Goal: Task Accomplishment & Management: Complete application form

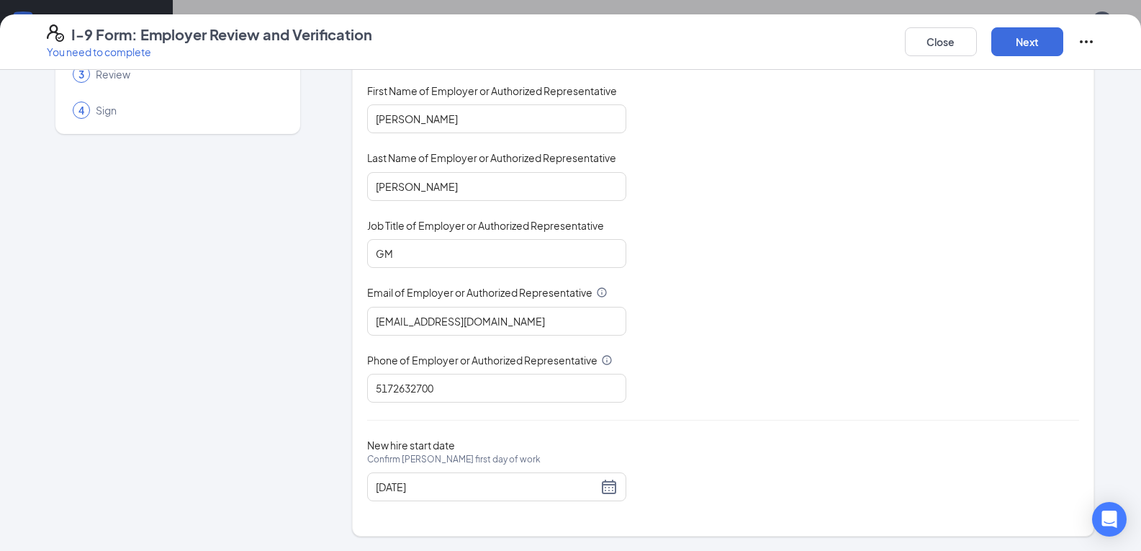
scroll to position [720, 0]
click at [788, 311] on div "You must be a representative of the employer who is authorized to examine the n…" at bounding box center [723, 214] width 712 height 377
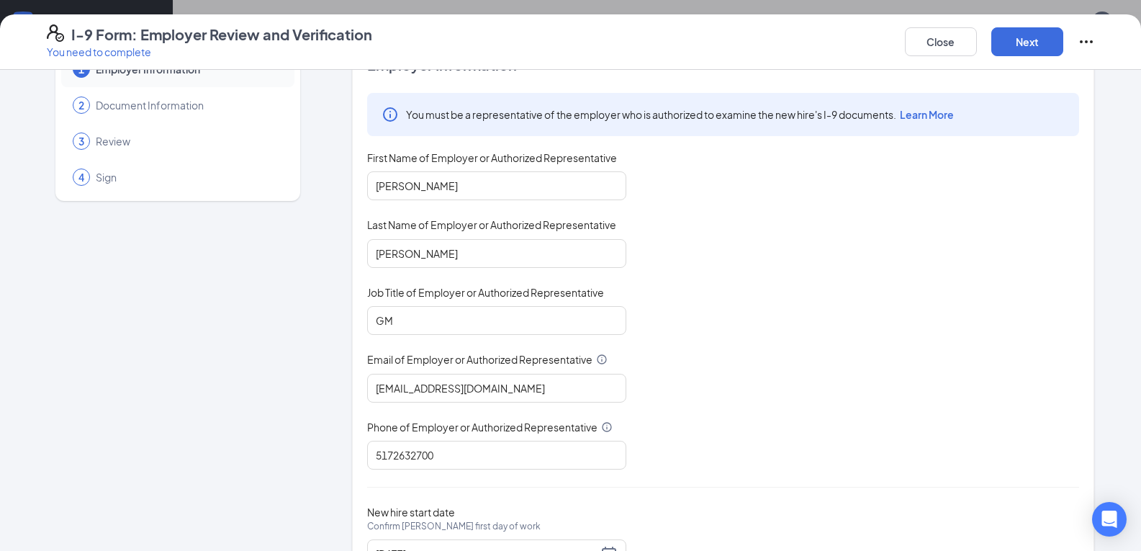
scroll to position [0, 0]
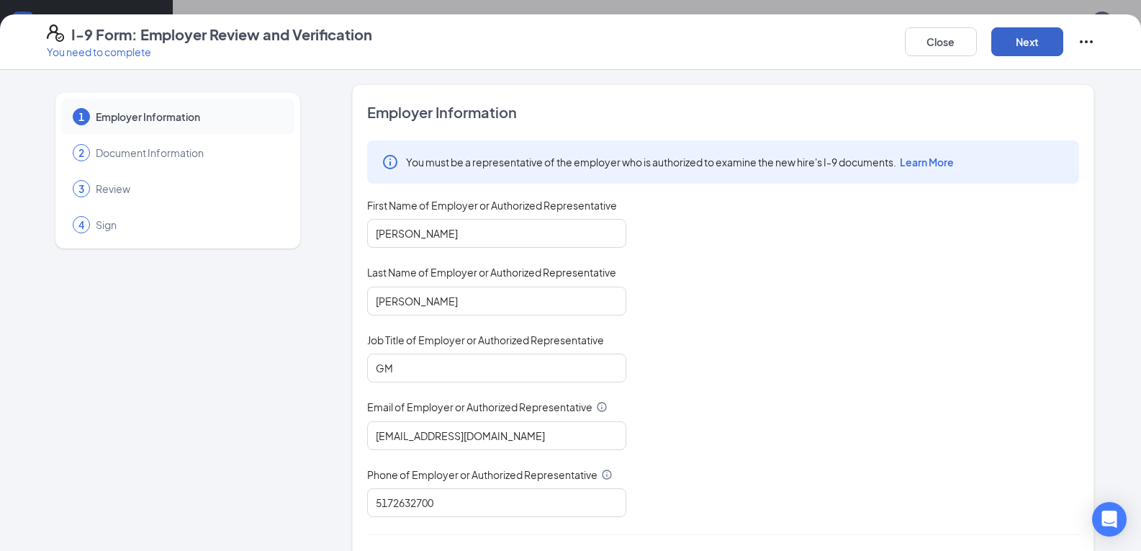
click at [1028, 42] on button "Next" at bounding box center [1028, 41] width 72 height 29
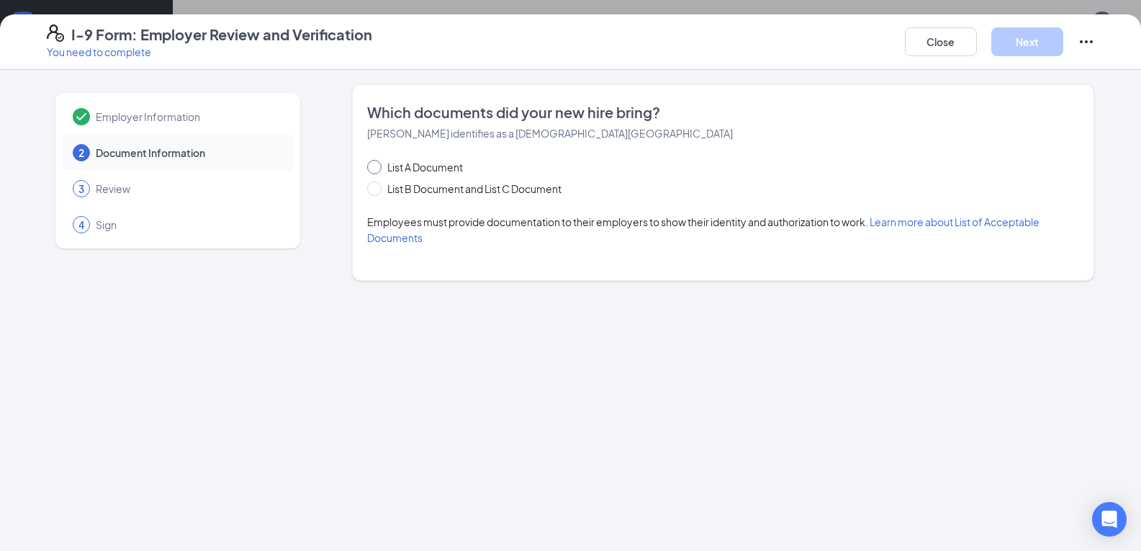
click at [375, 168] on input "List A Document" at bounding box center [372, 165] width 10 height 10
radio input "true"
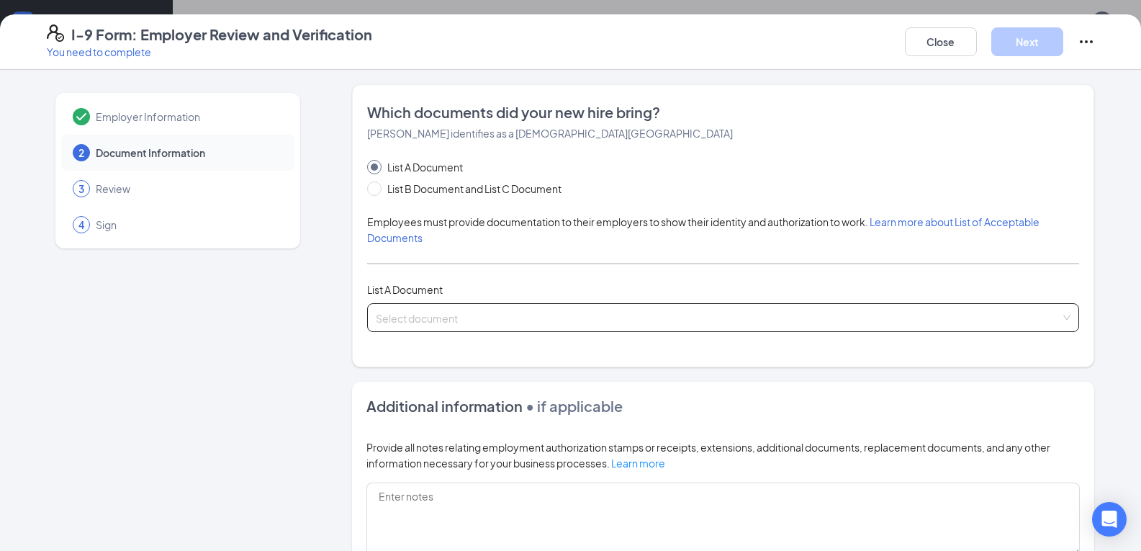
click at [485, 312] on input "search" at bounding box center [718, 315] width 685 height 22
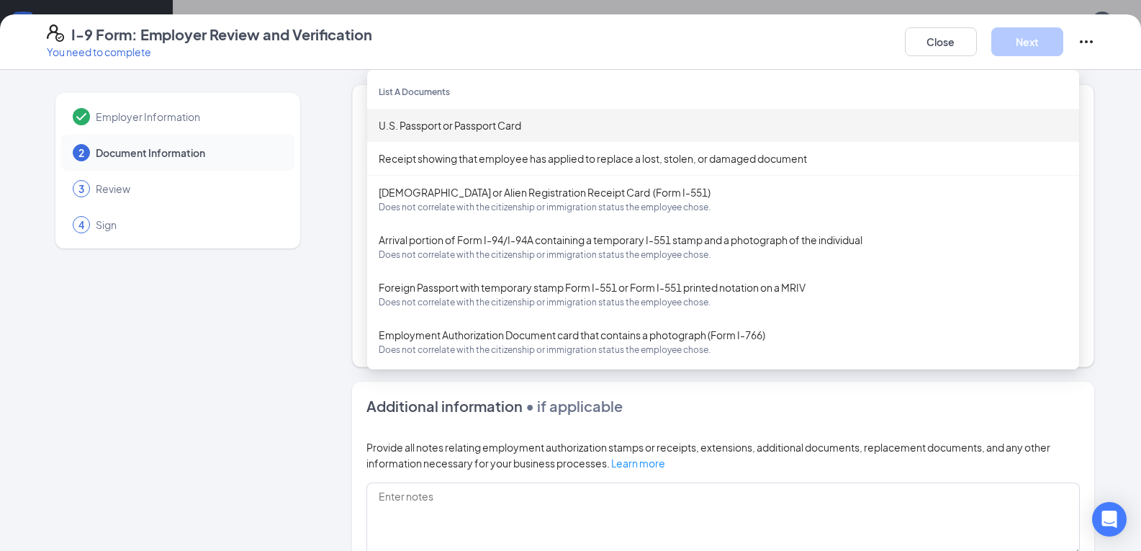
click at [310, 92] on div "Employer Information 2 Document Information 3 Review 4 Sign Which documents did…" at bounding box center [571, 409] width 1048 height 650
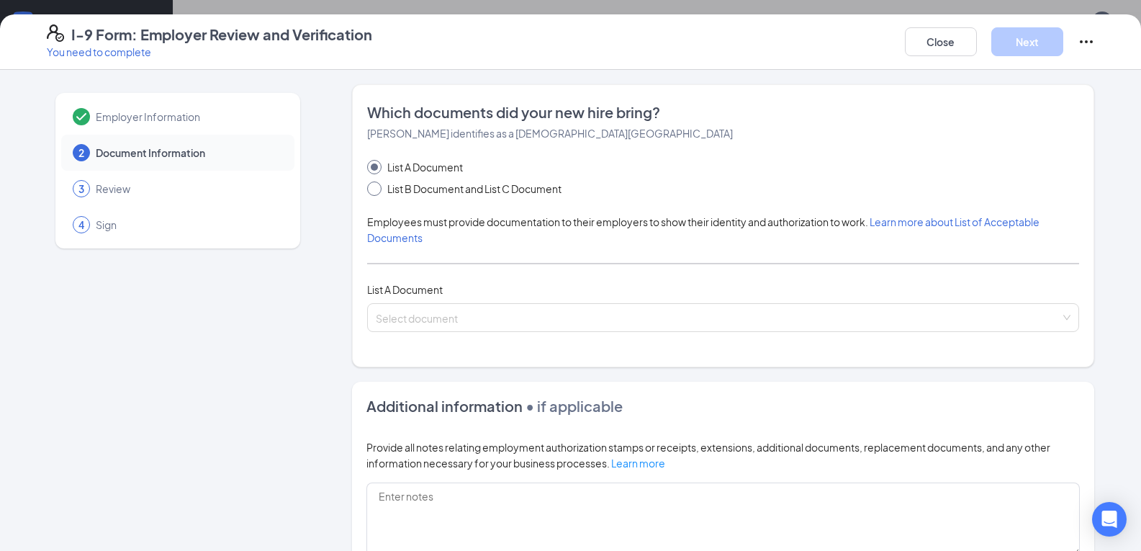
click at [369, 189] on input "List B Document and List C Document" at bounding box center [372, 186] width 10 height 10
radio input "true"
radio input "false"
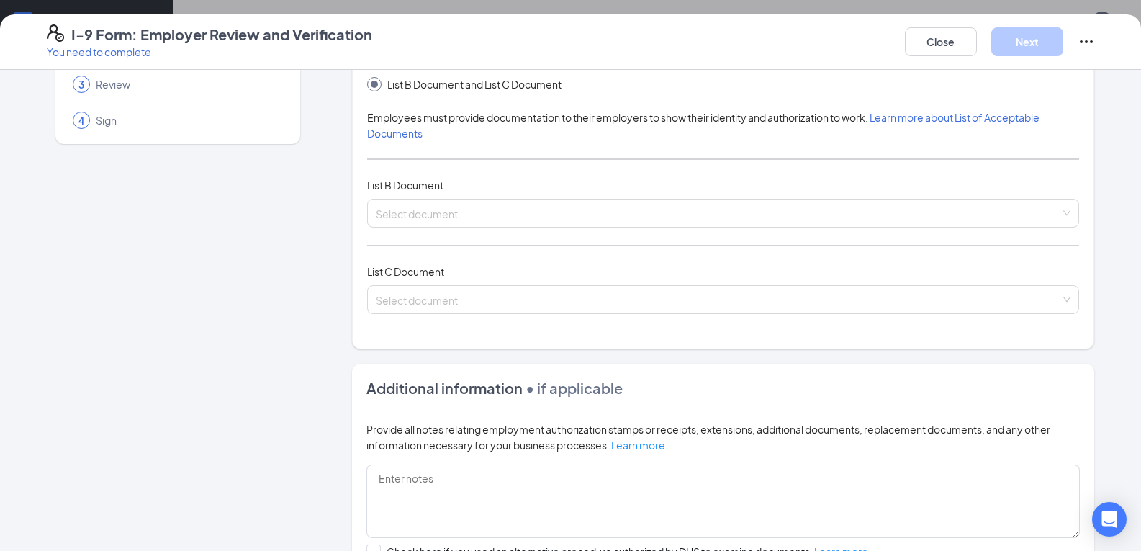
scroll to position [68, 0]
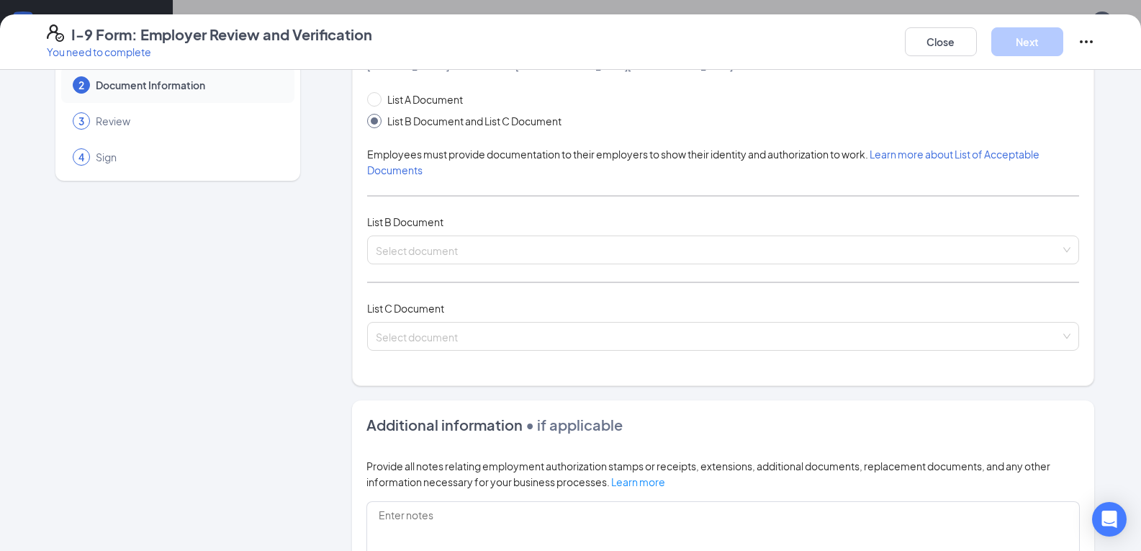
click at [395, 173] on span "Learn more about List of Acceptable Documents" at bounding box center [703, 162] width 673 height 29
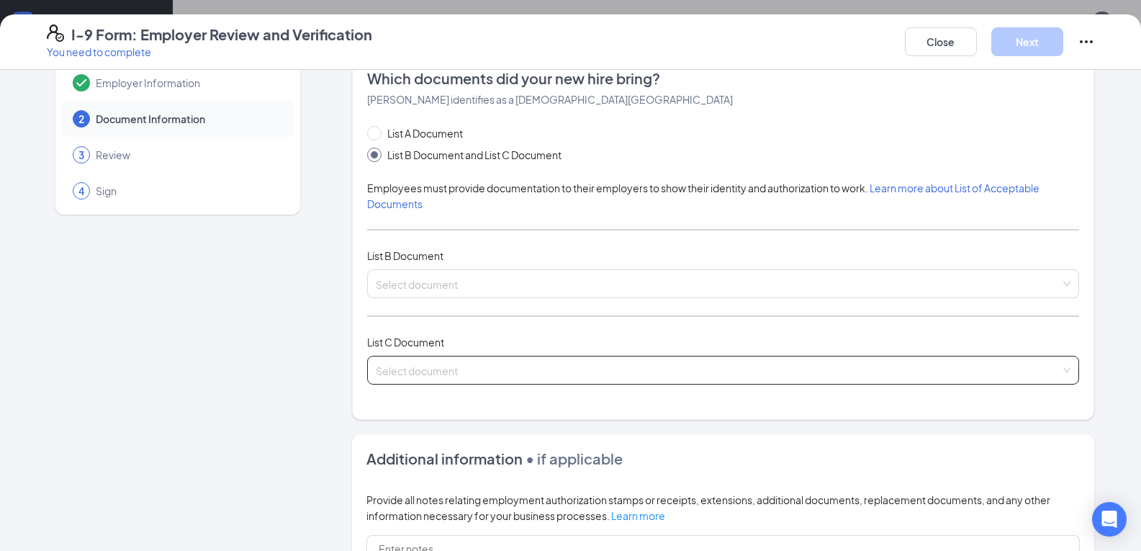
scroll to position [0, 0]
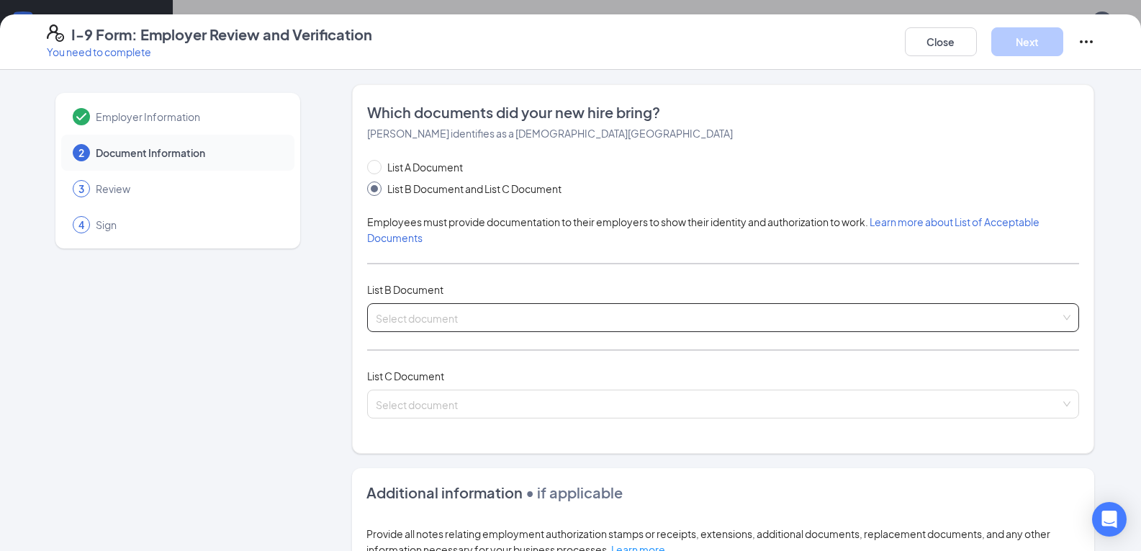
click at [411, 317] on input "search" at bounding box center [718, 315] width 685 height 22
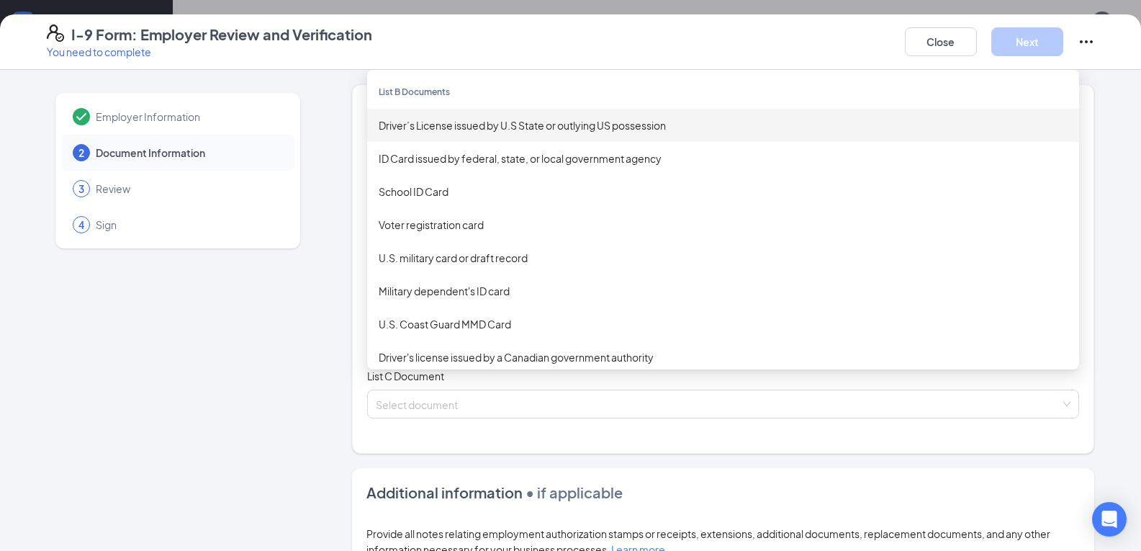
click at [521, 128] on div "Driver’s License issued by U.S State or outlying US possession" at bounding box center [723, 125] width 689 height 16
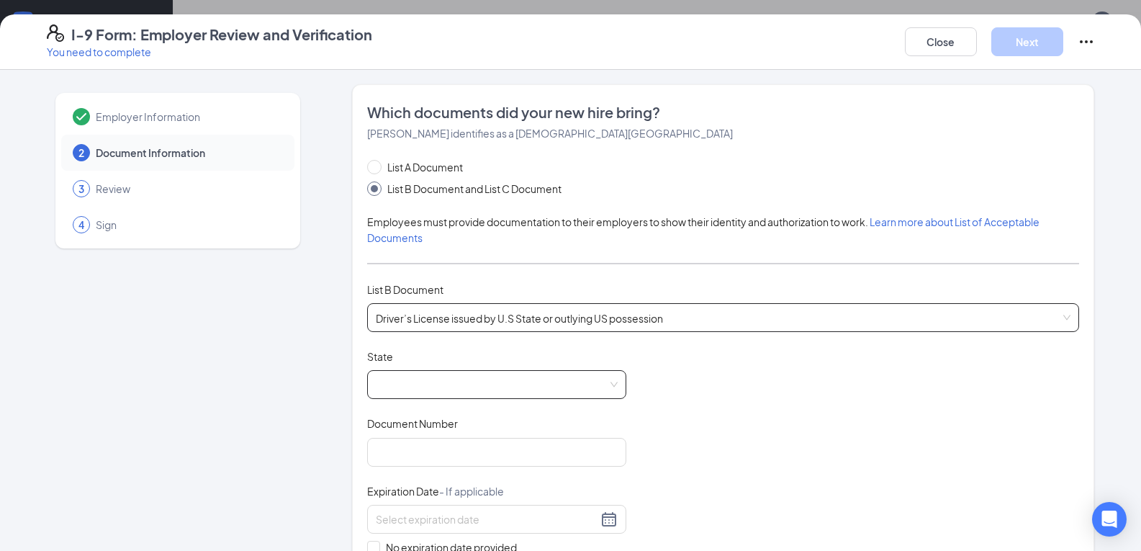
click at [444, 378] on span at bounding box center [497, 384] width 242 height 27
click at [495, 377] on span at bounding box center [497, 384] width 242 height 27
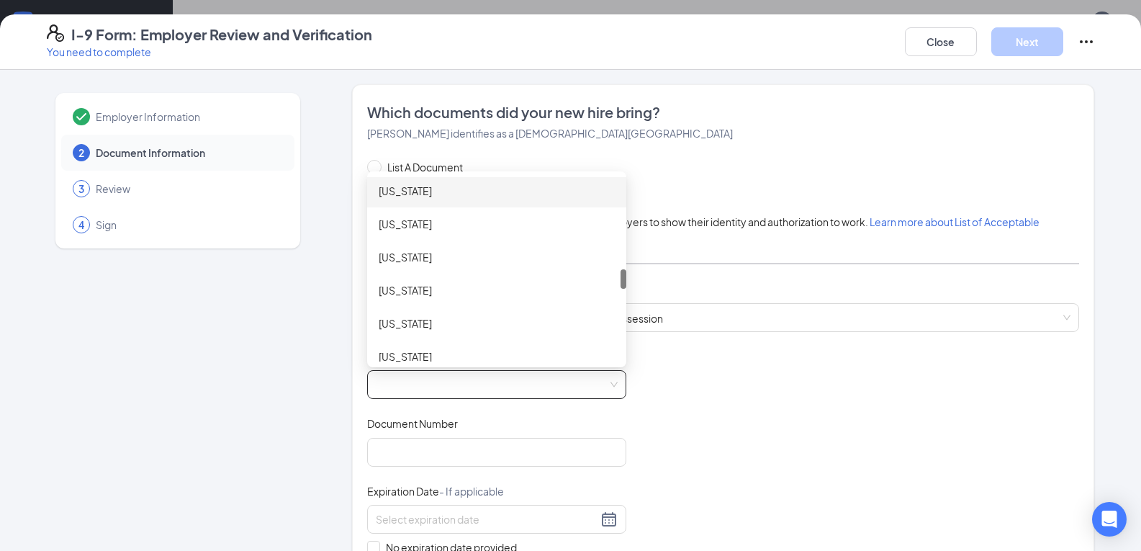
scroll to position [792, 0]
click at [416, 200] on div "[US_STATE]" at bounding box center [497, 197] width 236 height 16
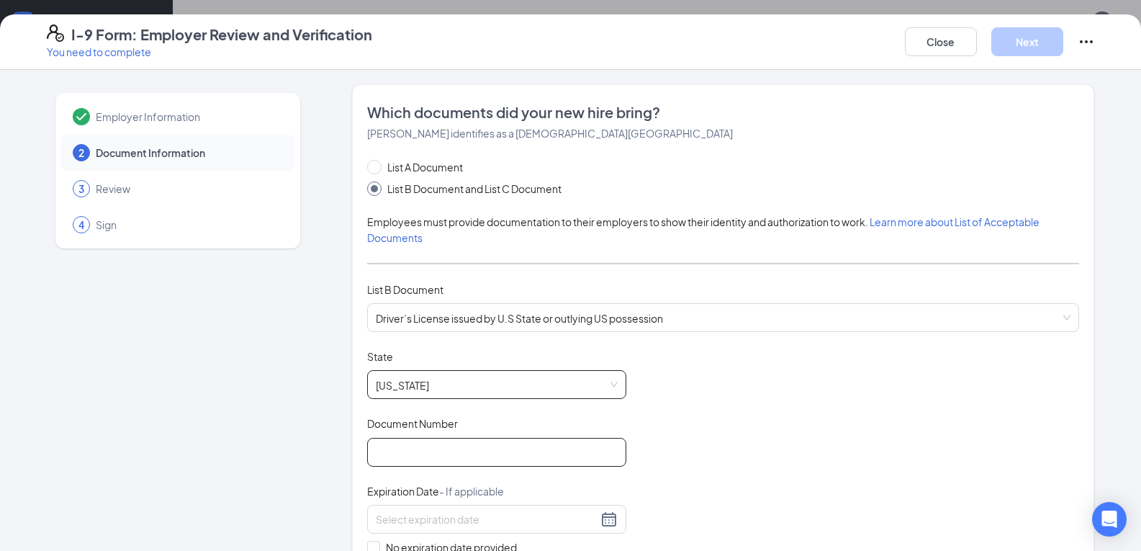
click at [423, 453] on input "Document Number" at bounding box center [496, 452] width 259 height 29
type input "s520435886896"
click at [536, 510] on div at bounding box center [496, 519] width 259 height 29
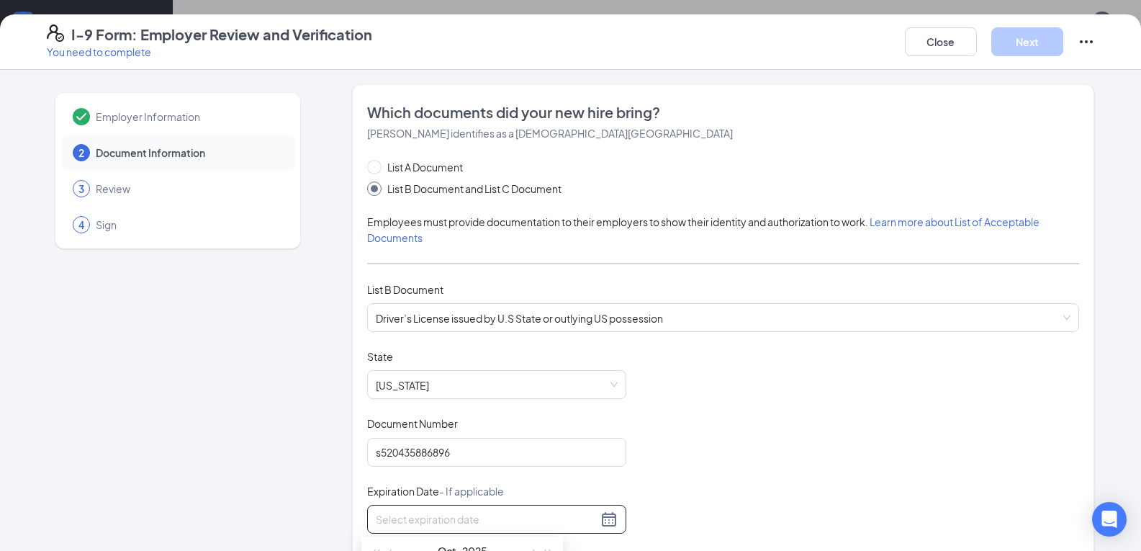
click at [606, 521] on div at bounding box center [497, 519] width 242 height 17
type input "[DATE]"
click at [708, 479] on div "Document Title Driver’s License issued by U.S State or outlying US possession S…" at bounding box center [723, 486] width 712 height 274
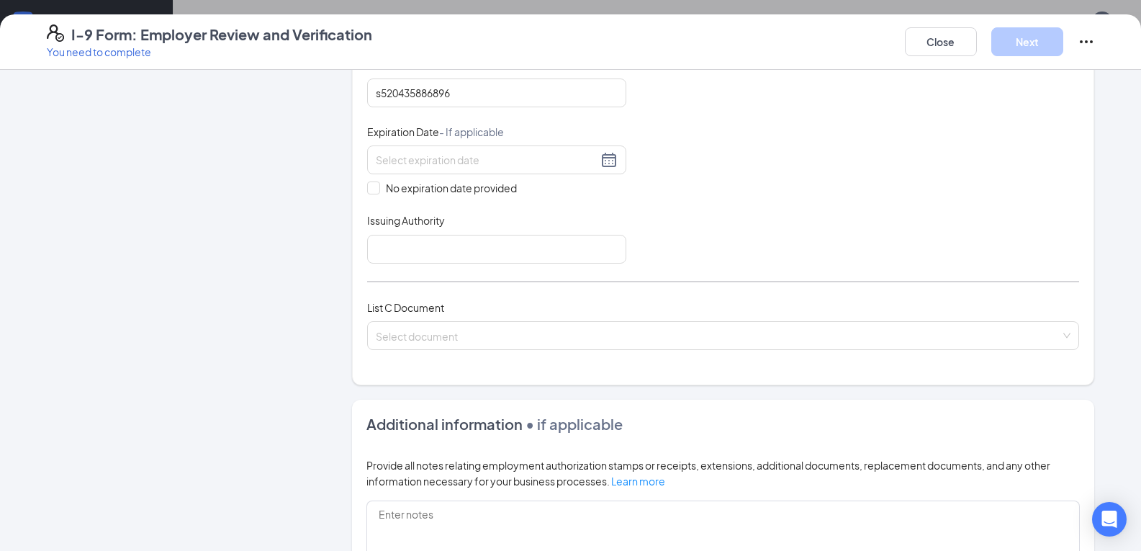
scroll to position [360, 0]
click at [459, 157] on input at bounding box center [487, 159] width 222 height 16
type input "[DATE]"
click at [697, 187] on div "Document Title Driver’s License issued by U.S State or outlying US possession S…" at bounding box center [723, 126] width 712 height 274
click at [426, 248] on input "Issuing Authority" at bounding box center [496, 248] width 259 height 29
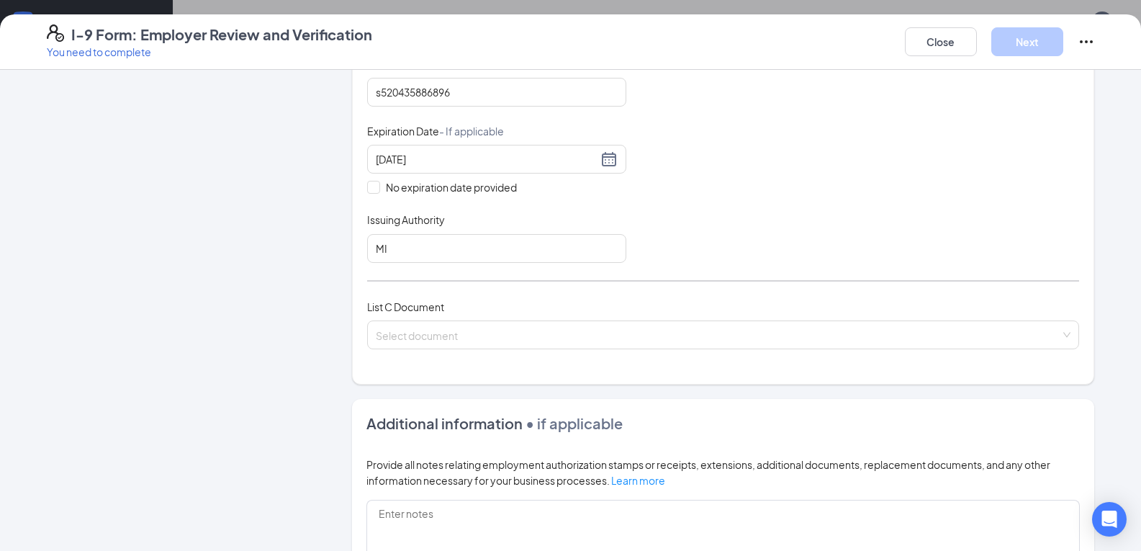
click at [719, 245] on div "Document Title Driver’s License issued by U.S State or outlying US possession S…" at bounding box center [723, 126] width 712 height 274
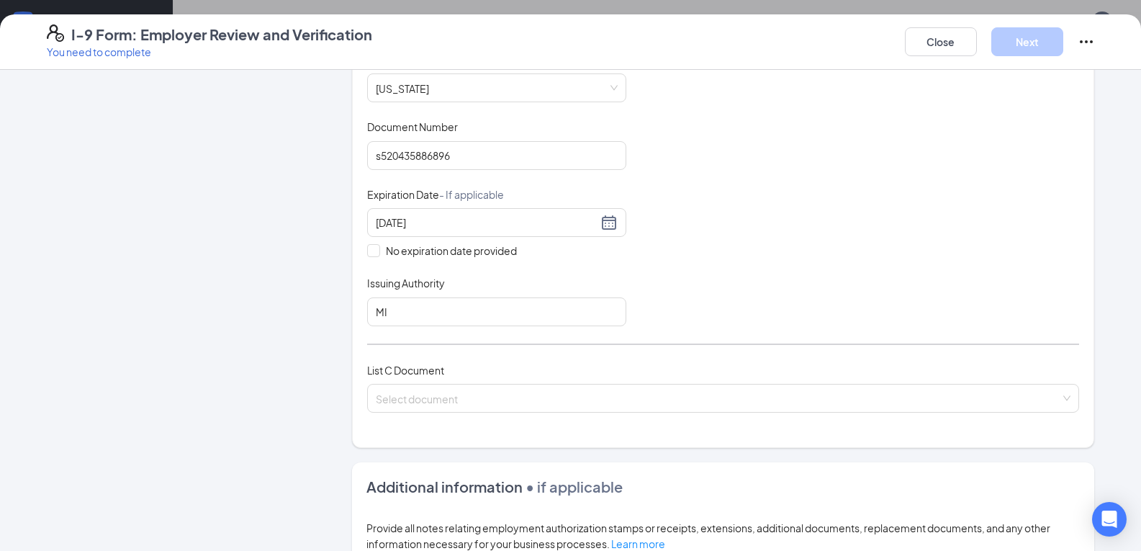
scroll to position [287, 0]
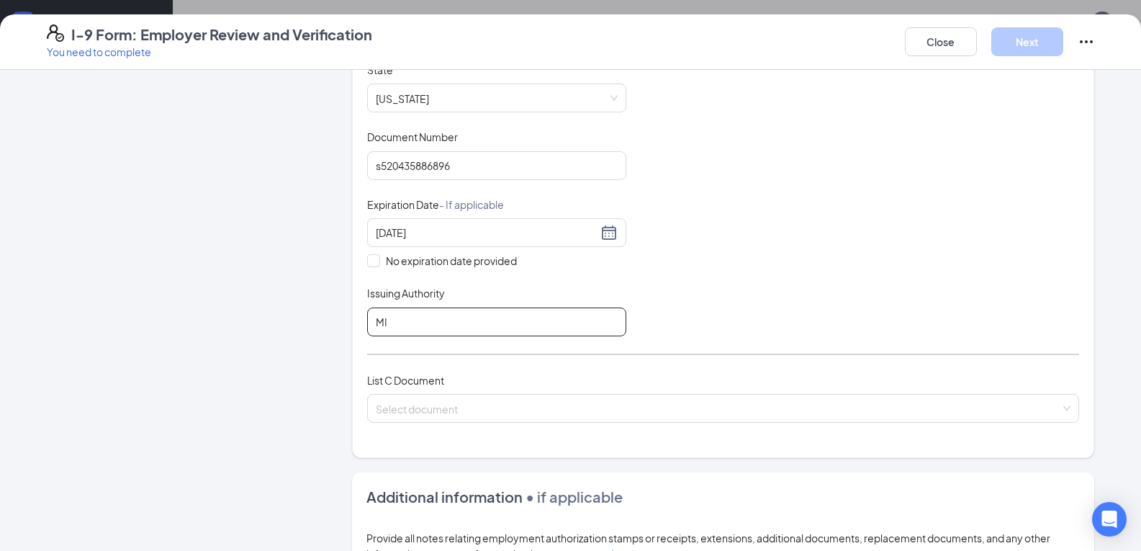
drag, startPoint x: 444, startPoint y: 325, endPoint x: 135, endPoint y: 289, distance: 311.7
click at [135, 289] on div "Employer Information 2 Document Information 3 Review 4 Sign Which documents did…" at bounding box center [571, 311] width 1048 height 1027
type input "state of [US_STATE]"
click at [686, 328] on div "Document Title Driver’s License issued by U.S State or outlying US possession S…" at bounding box center [723, 200] width 712 height 274
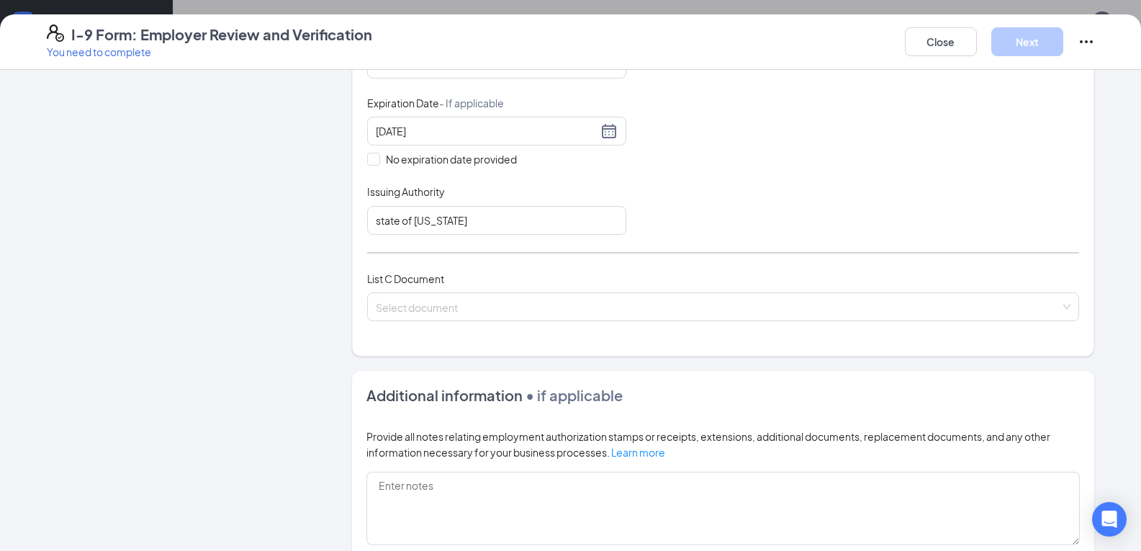
scroll to position [431, 0]
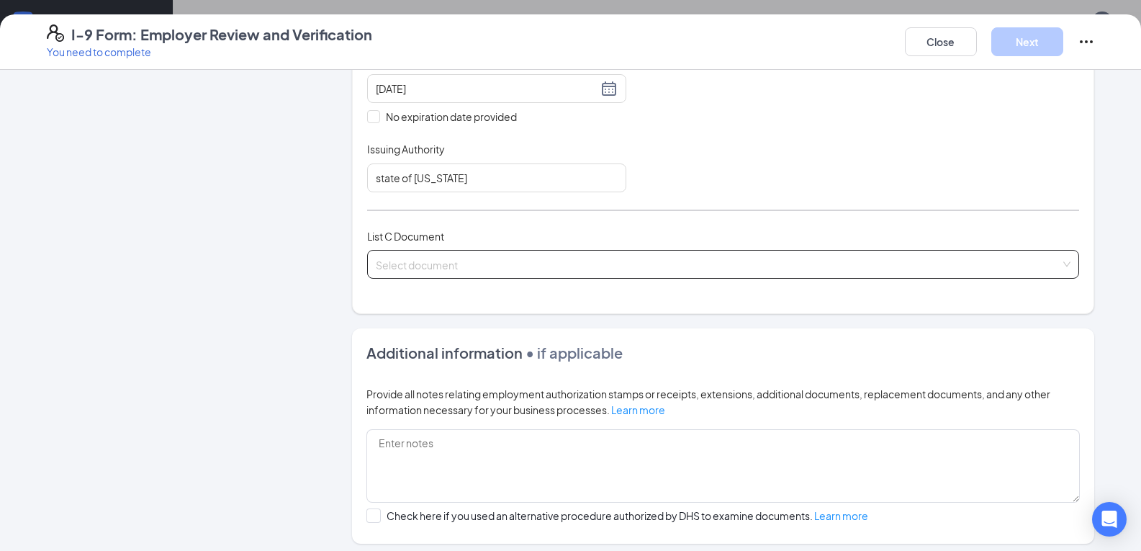
click at [432, 261] on input "search" at bounding box center [718, 262] width 685 height 22
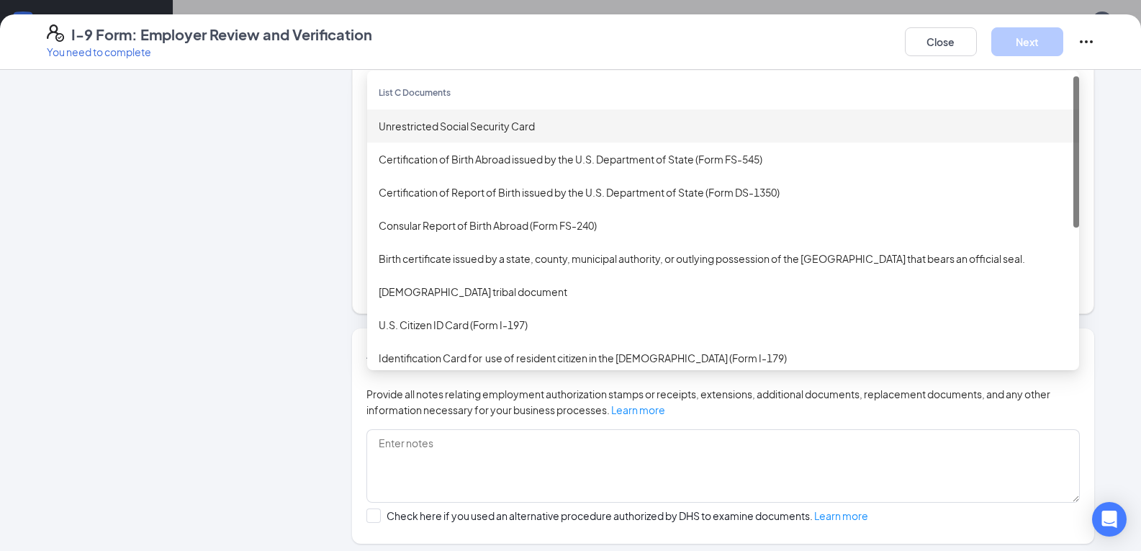
click at [433, 125] on div "Unrestricted Social Security Card" at bounding box center [723, 126] width 689 height 16
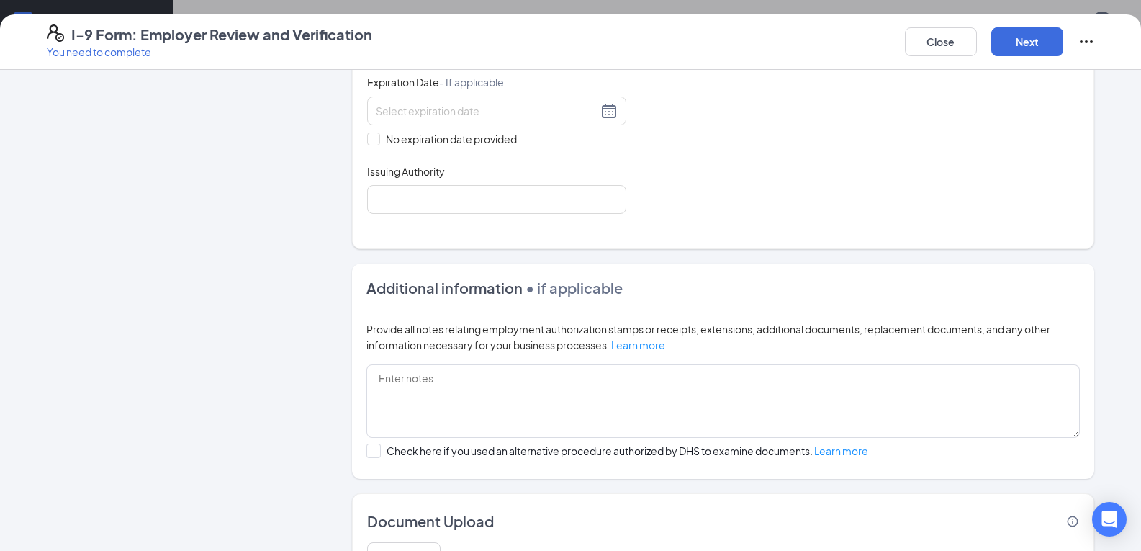
scroll to position [575, 0]
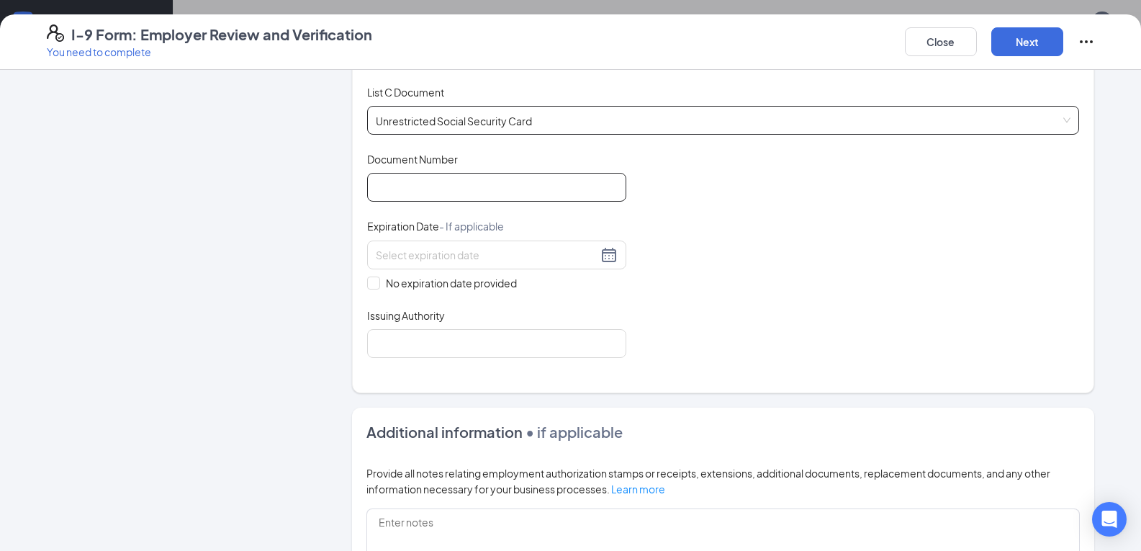
click at [467, 184] on input "Document Number" at bounding box center [496, 187] width 259 height 29
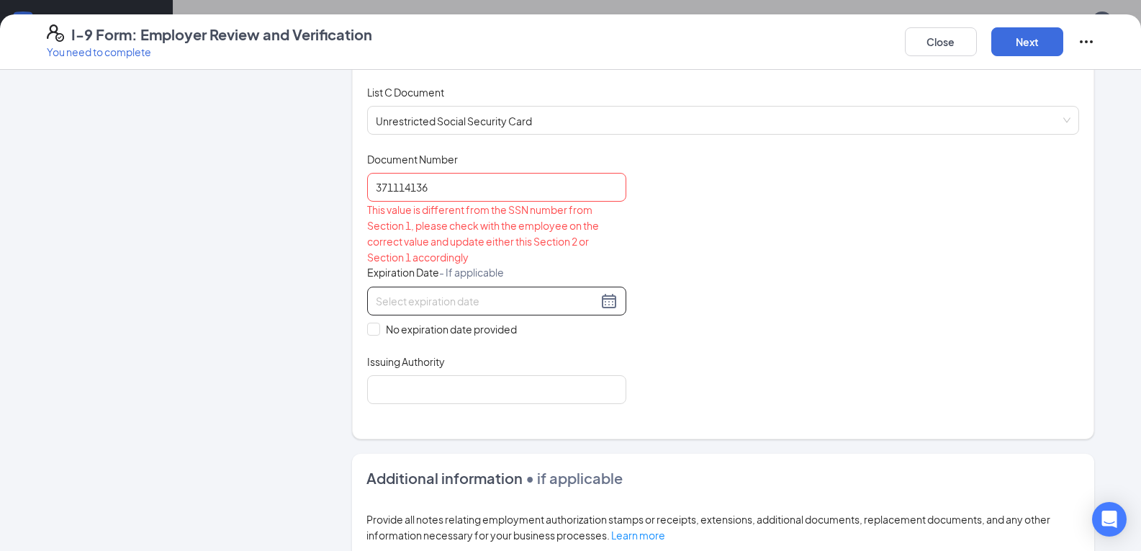
click at [451, 292] on div at bounding box center [497, 300] width 242 height 17
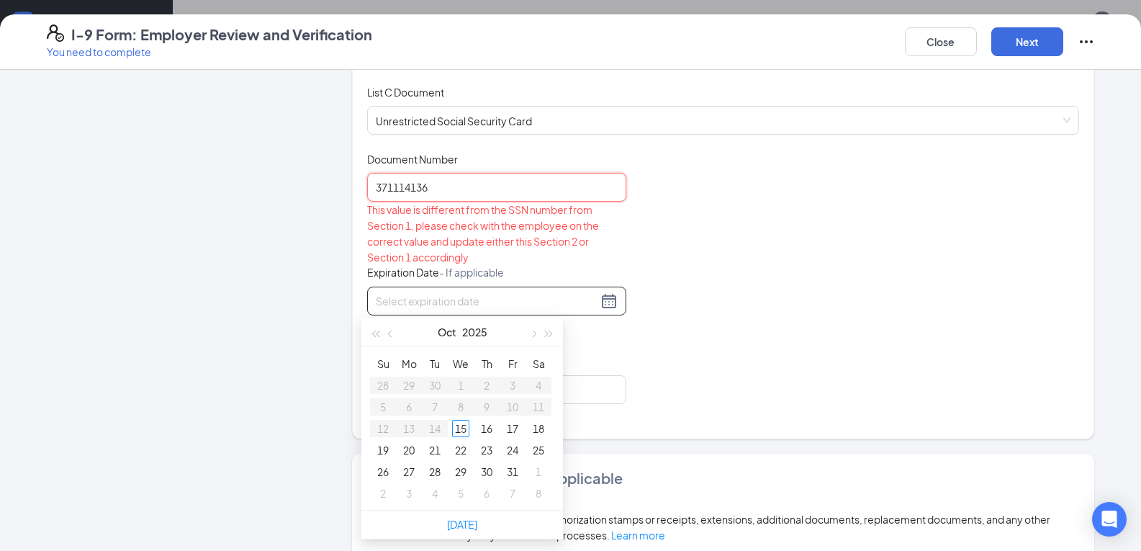
click at [503, 181] on input "371114136" at bounding box center [496, 187] width 259 height 29
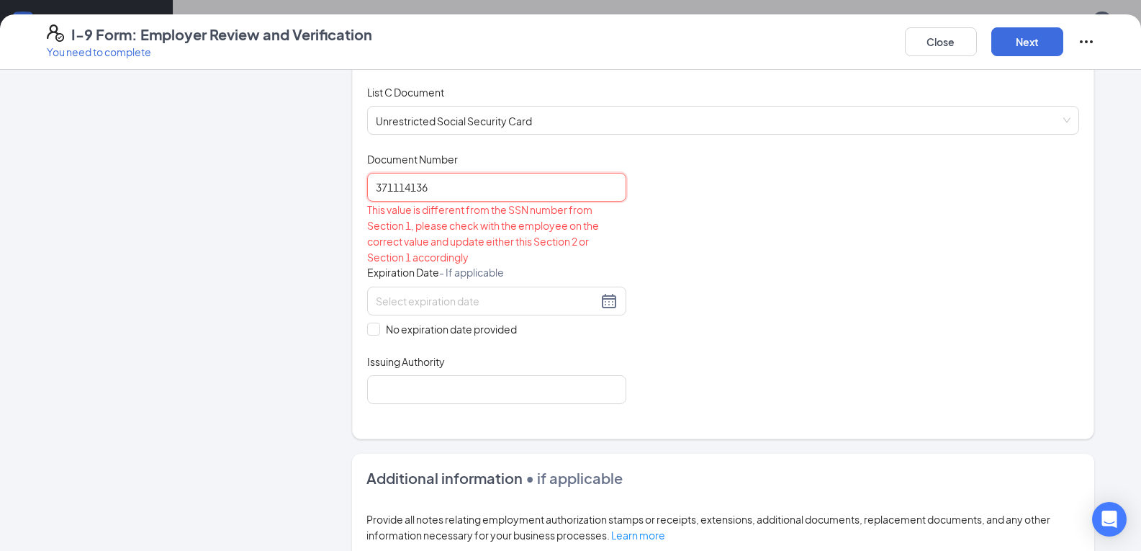
click at [385, 185] on input "371114136" at bounding box center [496, 187] width 259 height 29
click at [388, 185] on input "371114136" at bounding box center [496, 187] width 259 height 29
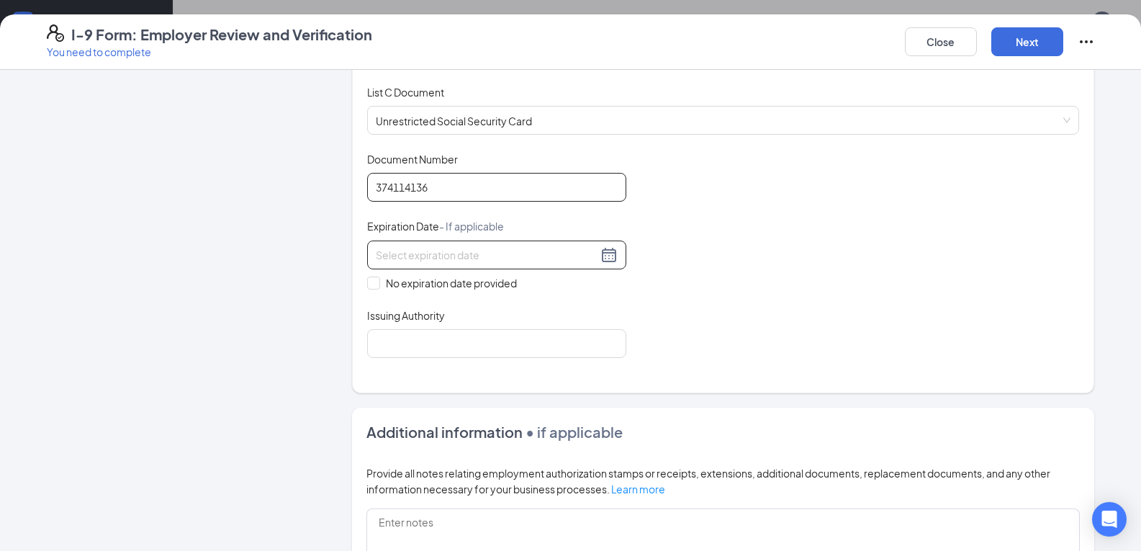
type input "374114136"
click at [490, 253] on input at bounding box center [487, 255] width 222 height 16
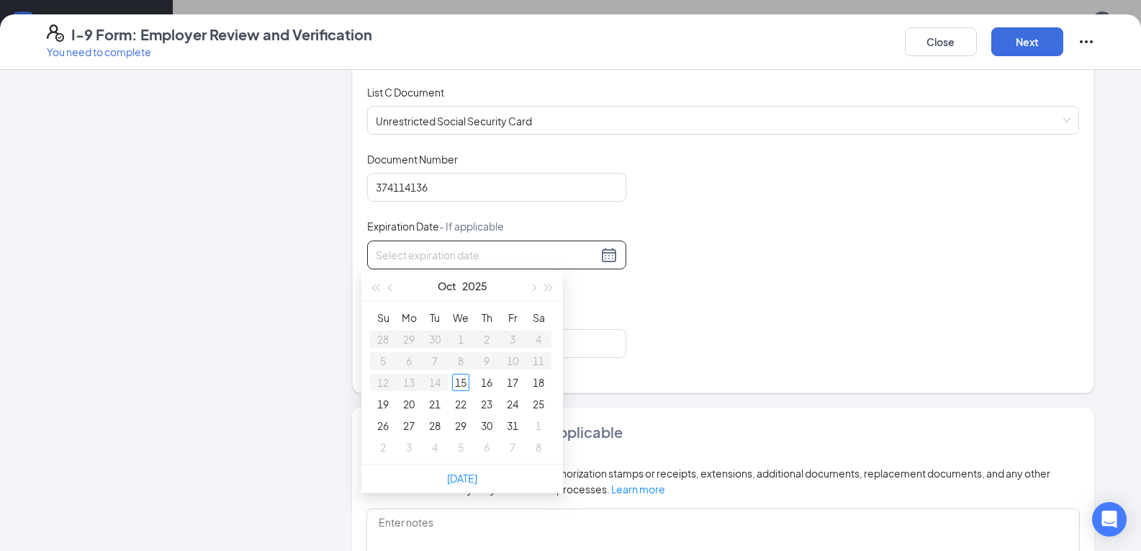
click at [737, 282] on div "Document Title Unrestricted Social Security Card Document Number 374114136 Expi…" at bounding box center [723, 255] width 712 height 206
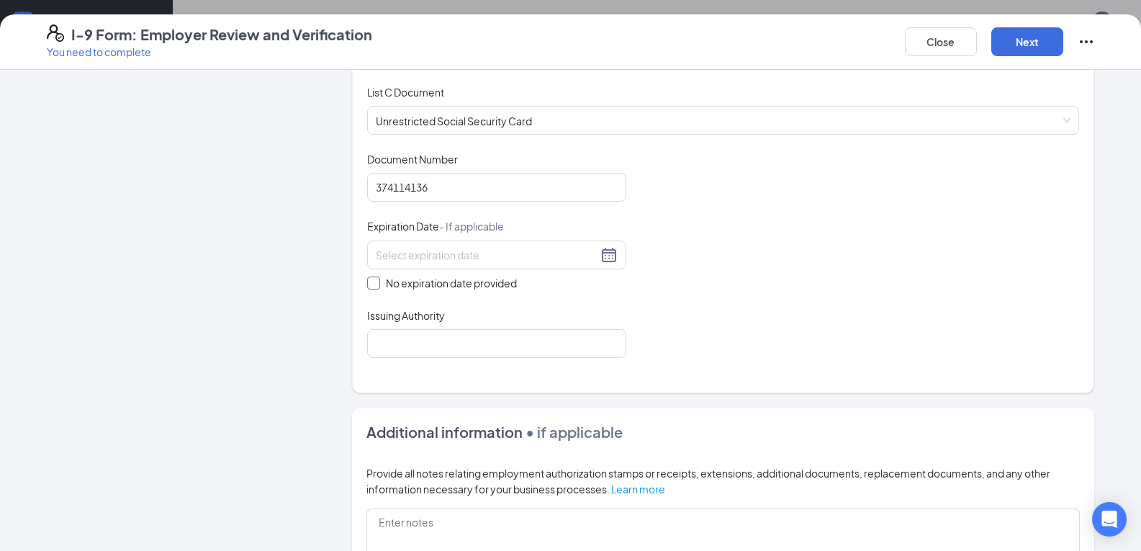
click at [373, 282] on span at bounding box center [373, 283] width 13 height 13
click at [373, 282] on input "No expiration date provided" at bounding box center [372, 282] width 10 height 10
checkbox input "true"
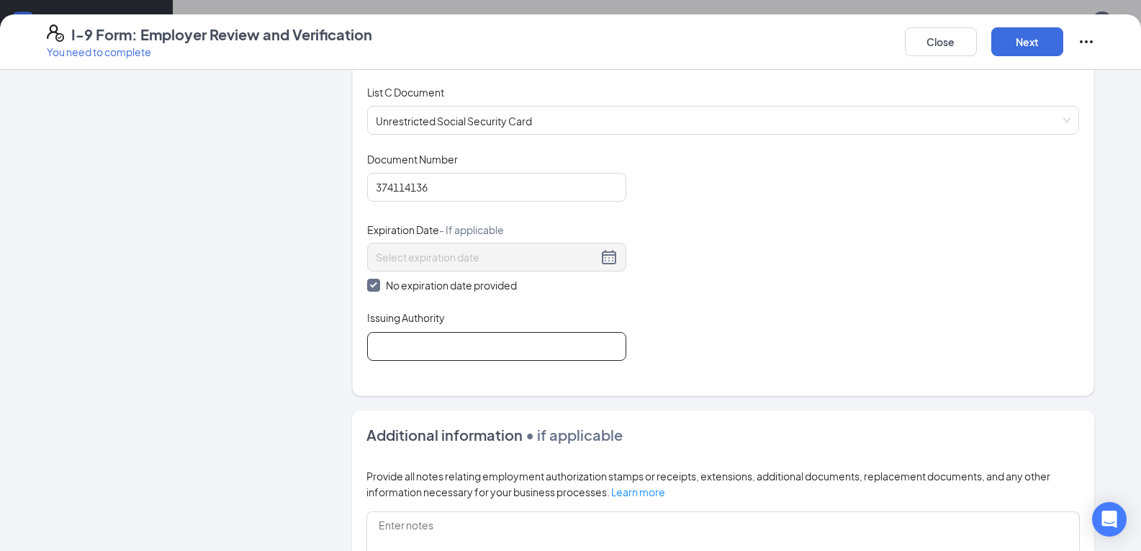
click at [500, 352] on input "Issuing Authority" at bounding box center [496, 346] width 259 height 29
type input "SS Admin"
click at [814, 325] on div "Document Title Unrestricted Social Security Card Document Number 374114136 Expi…" at bounding box center [723, 256] width 712 height 209
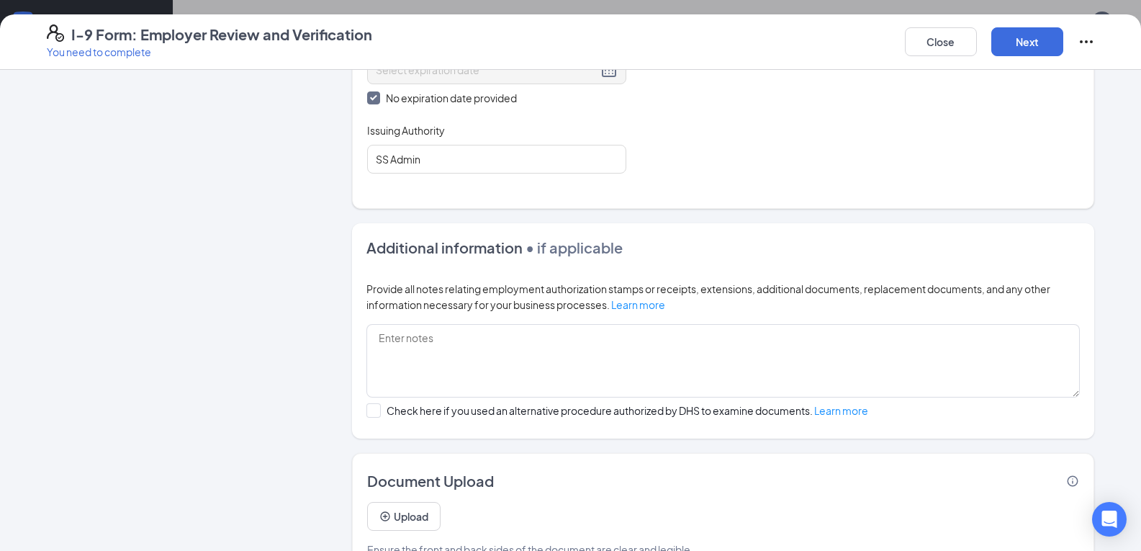
scroll to position [729, 0]
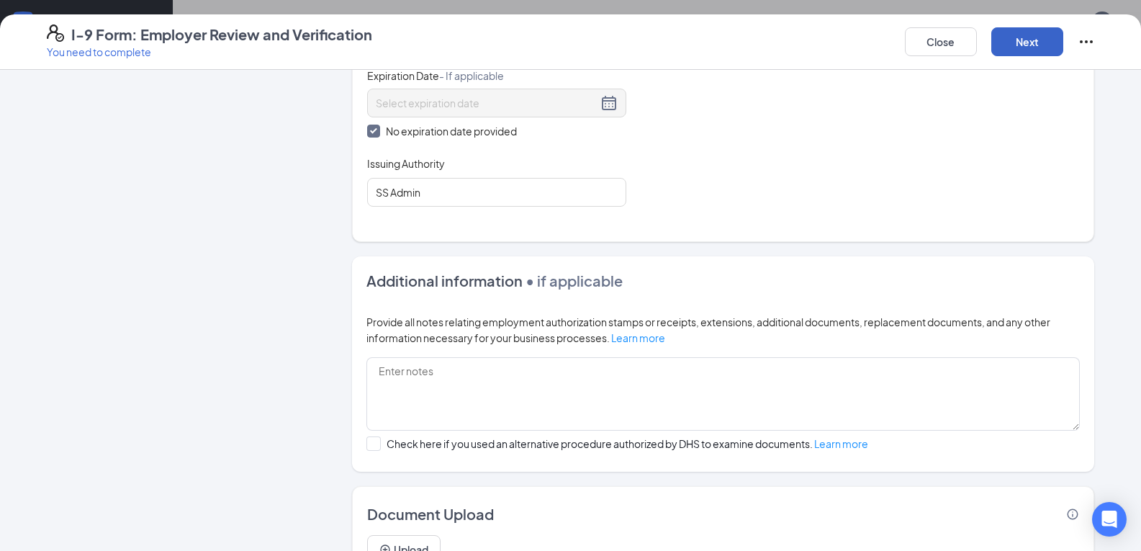
click at [1047, 46] on button "Next" at bounding box center [1028, 41] width 72 height 29
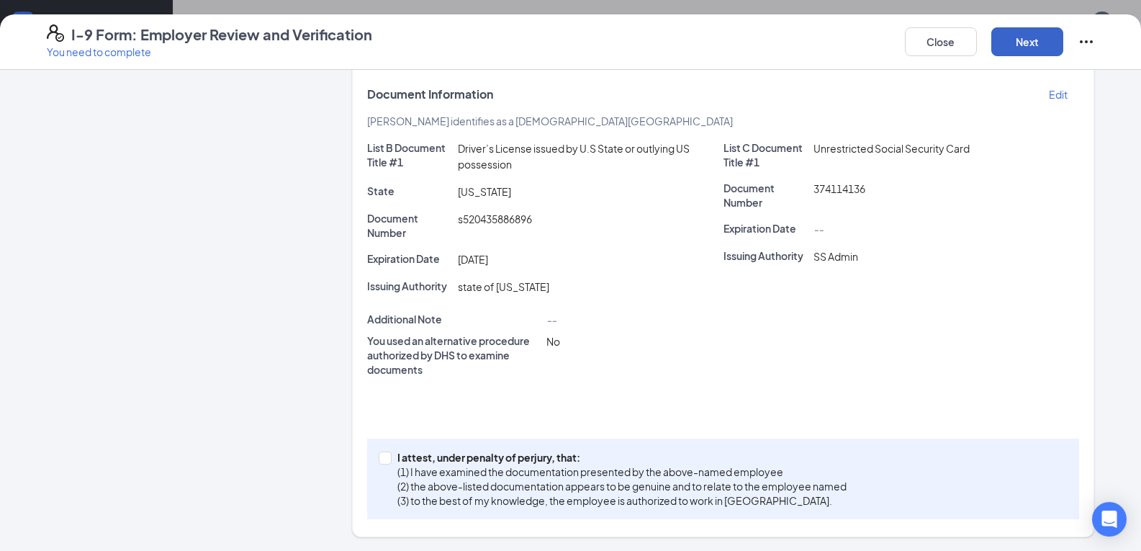
scroll to position [283, 0]
click at [380, 456] on input "I attest, under penalty of [PERSON_NAME], that: (1) I have examined the documen…" at bounding box center [384, 456] width 10 height 10
checkbox input "true"
click at [1029, 45] on button "Next" at bounding box center [1028, 41] width 72 height 29
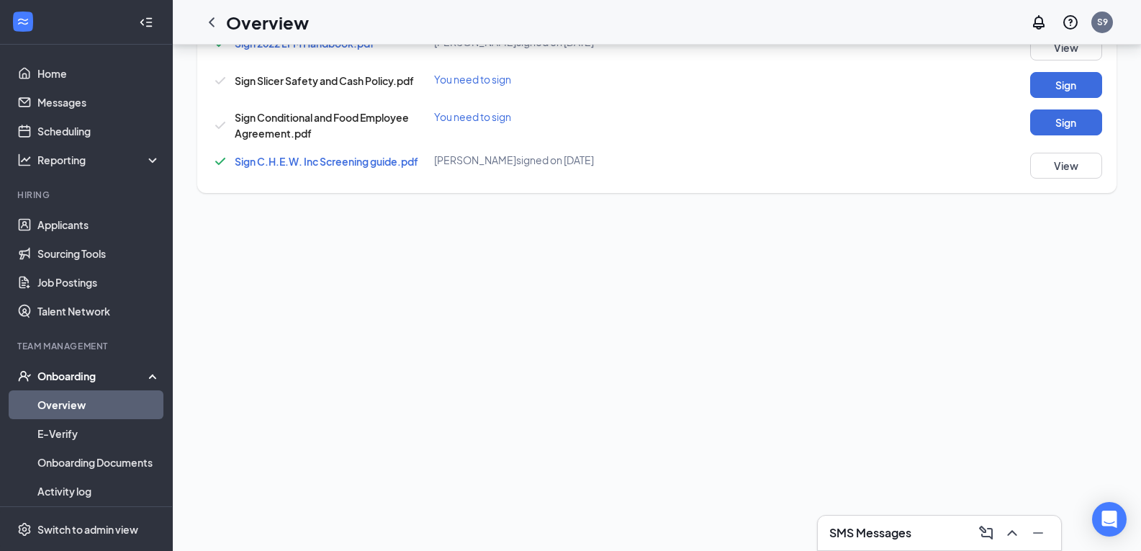
scroll to position [0, 0]
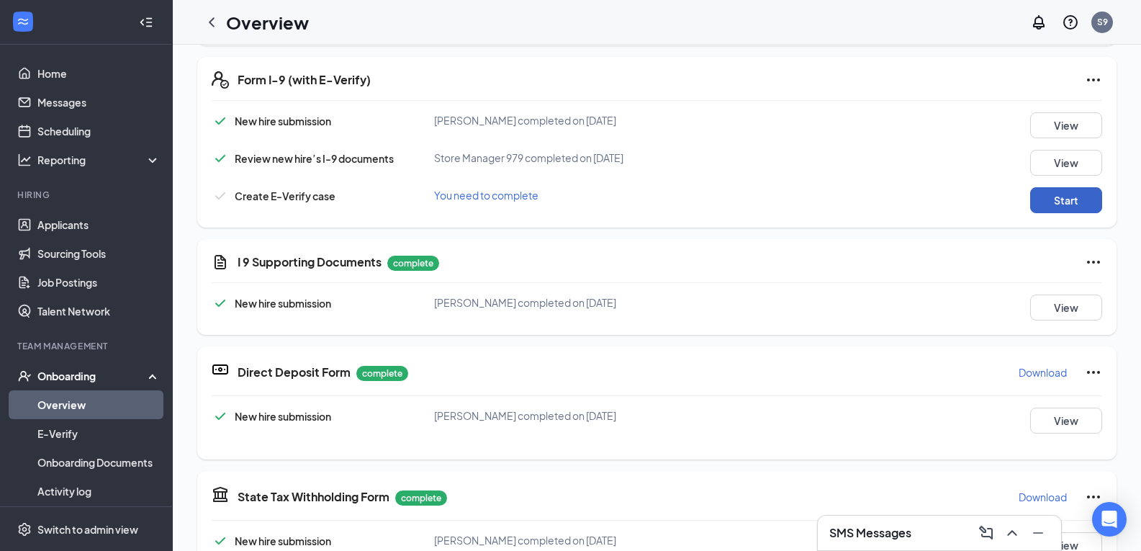
click at [1039, 197] on button "Start" at bounding box center [1066, 200] width 72 height 26
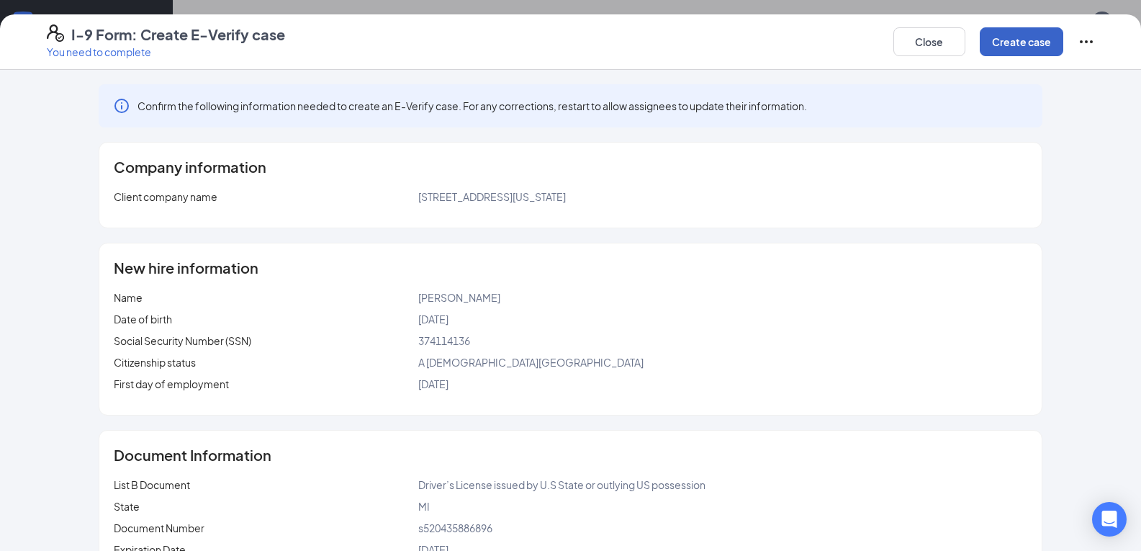
click at [1019, 39] on button "Create case" at bounding box center [1022, 41] width 84 height 29
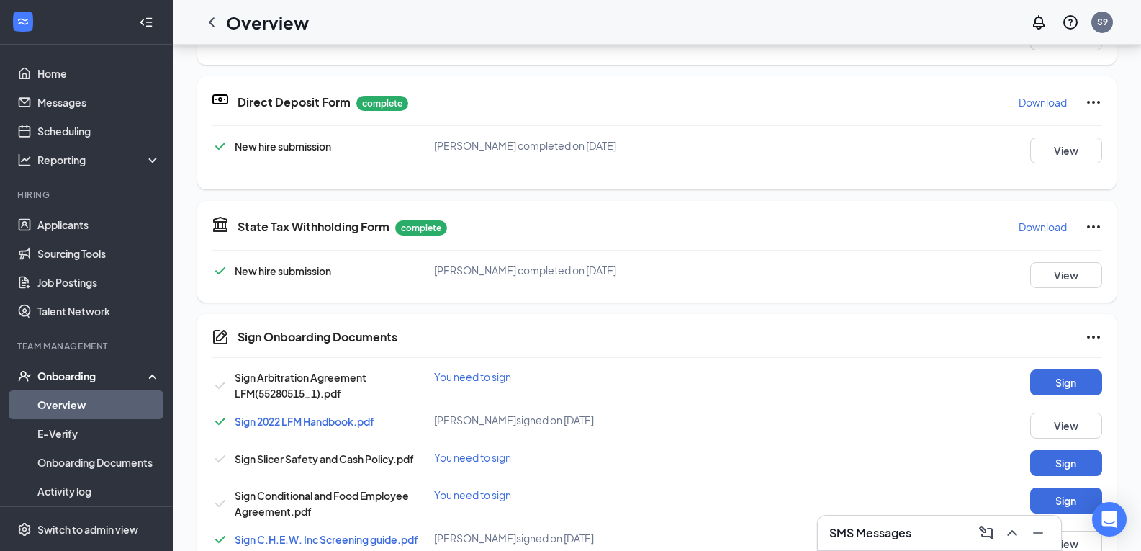
scroll to position [402, 0]
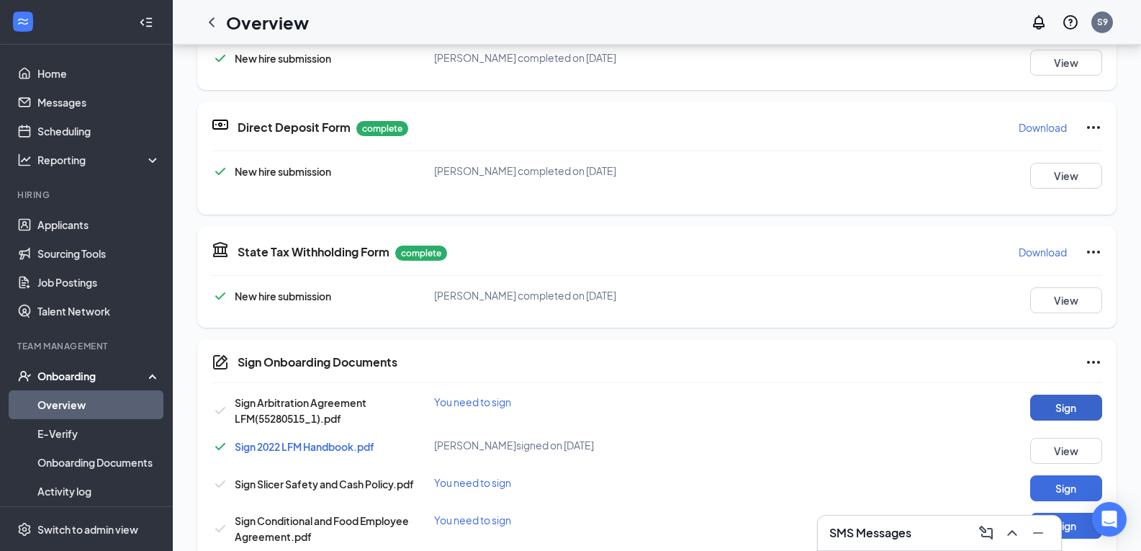
click at [1054, 408] on button "Sign" at bounding box center [1066, 408] width 72 height 26
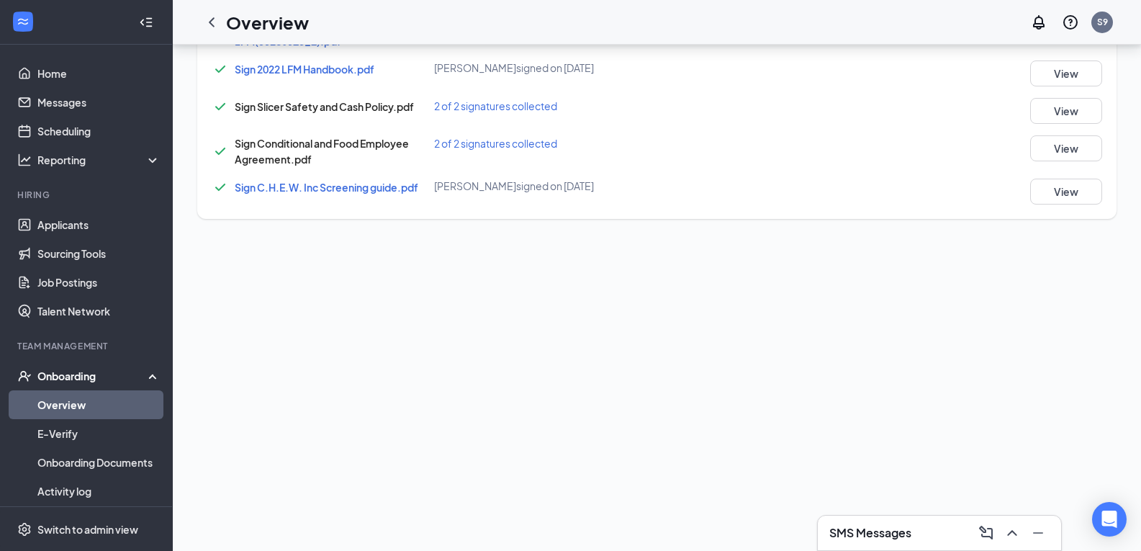
scroll to position [0, 0]
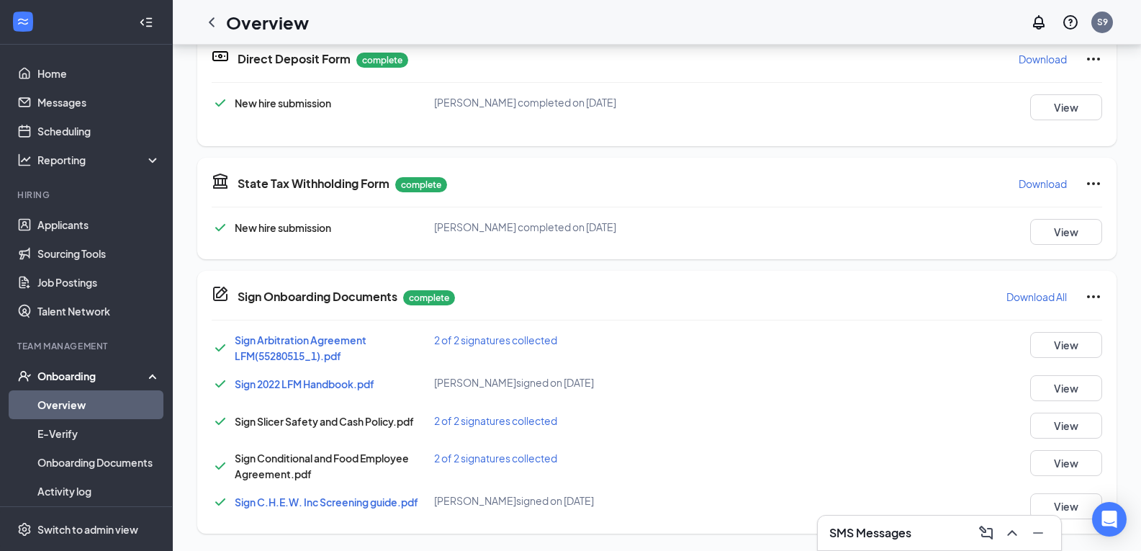
click at [53, 405] on link "Overview" at bounding box center [98, 404] width 123 height 29
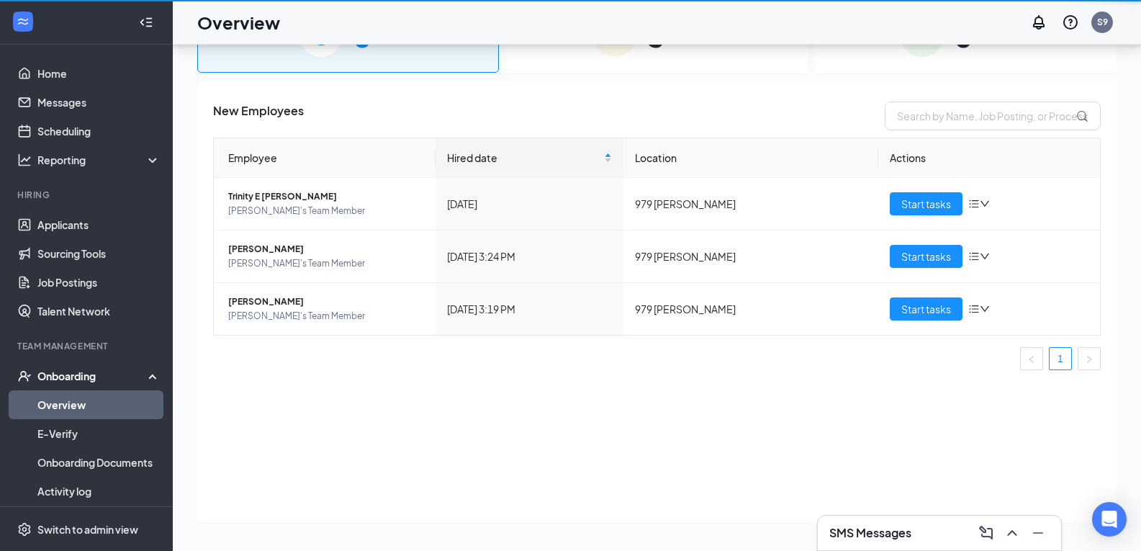
scroll to position [65, 0]
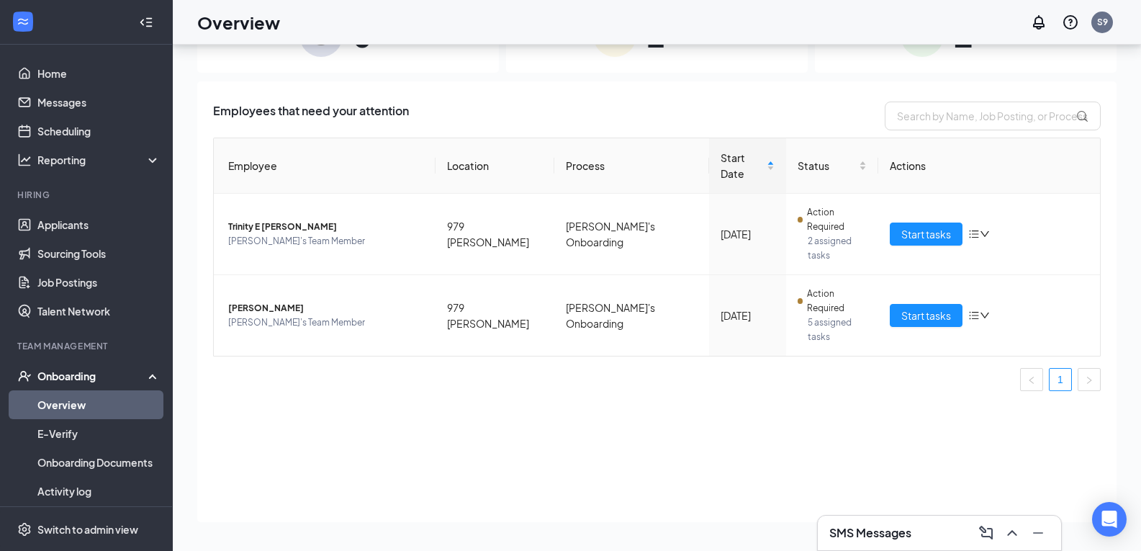
click at [361, 327] on div "Employee Location Process Start Date Status Actions Trinity E [PERSON_NAME]'s T…" at bounding box center [657, 270] width 888 height 265
click at [950, 527] on div "SMS Messages" at bounding box center [940, 532] width 220 height 23
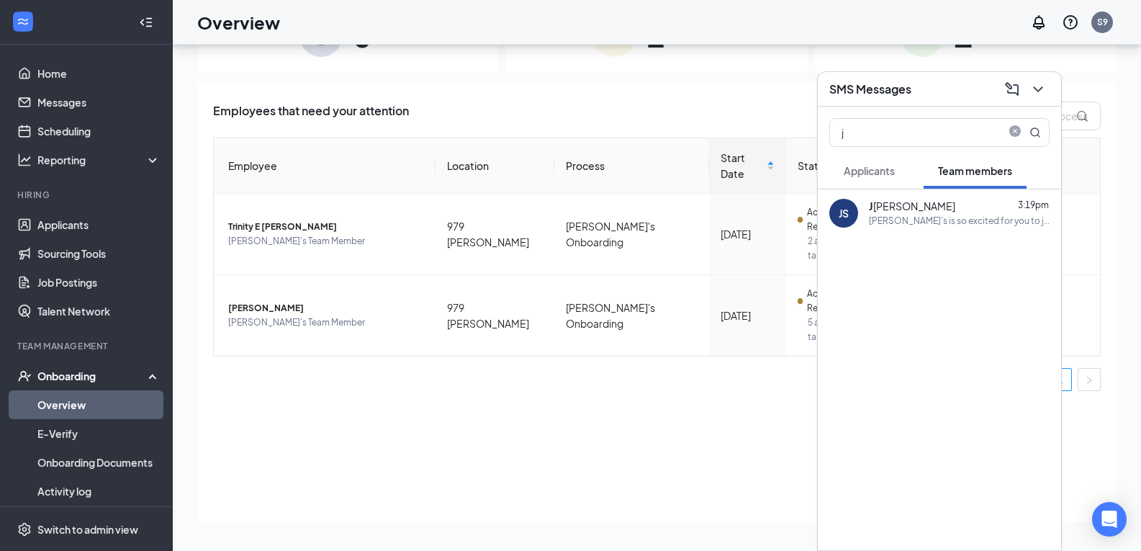
click at [921, 215] on div "[PERSON_NAME]'s is so excited for you to join our team! Do you know anyone else…" at bounding box center [959, 221] width 181 height 12
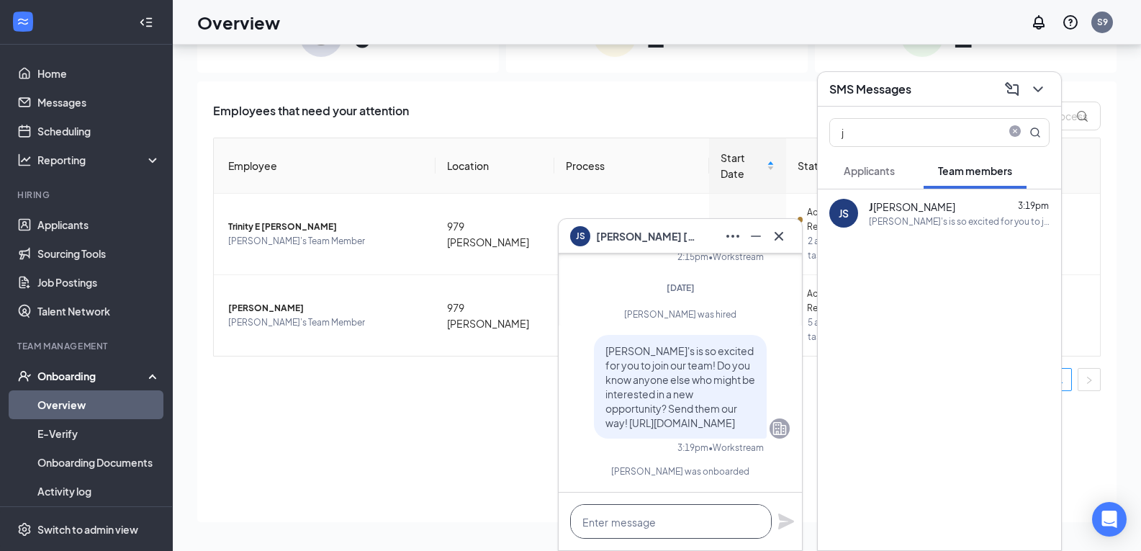
click at [640, 526] on textarea at bounding box center [671, 521] width 202 height 35
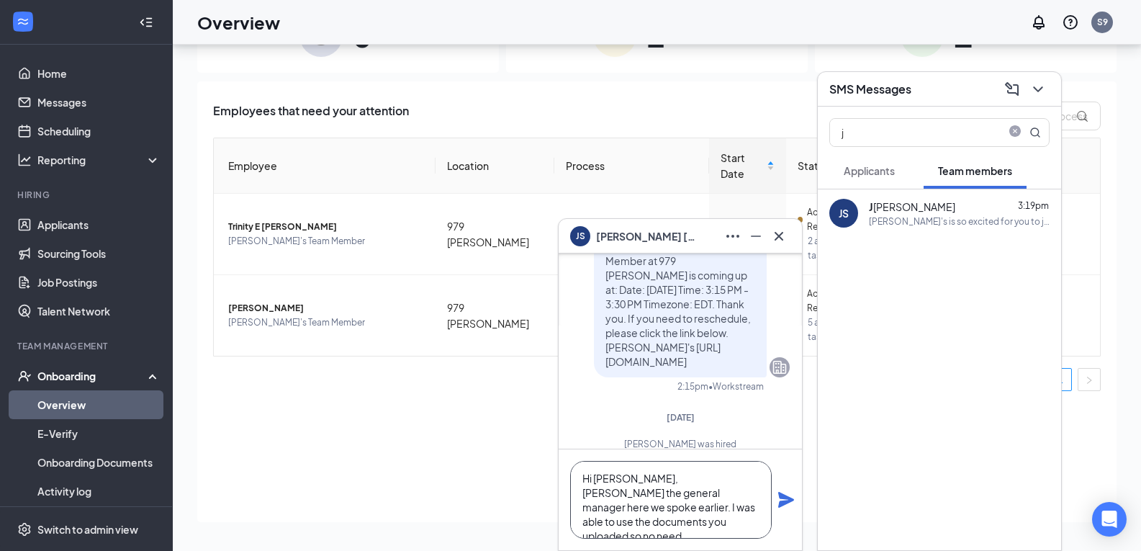
scroll to position [15, 0]
type textarea "Hi [PERSON_NAME], [PERSON_NAME] the general manager here we spoke earlier. I wa…"
